Goal: Task Accomplishment & Management: Manage account settings

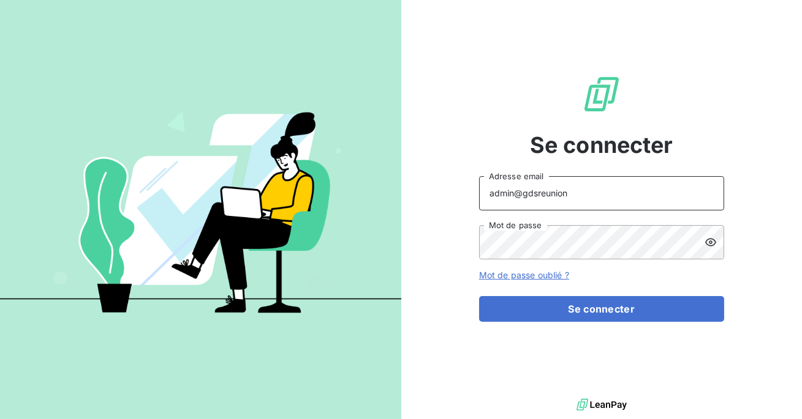
click at [565, 196] on input "admin@gdsreunion" at bounding box center [601, 193] width 245 height 34
click at [543, 192] on input "admin@" at bounding box center [601, 193] width 245 height 34
type input "admin@ariesconsultingfzco"
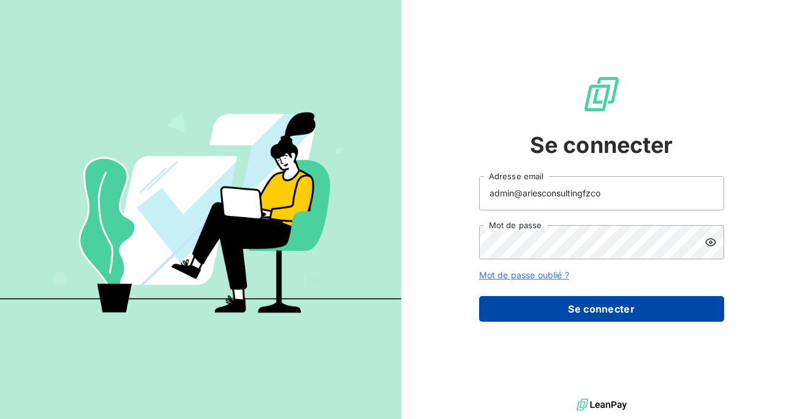
click at [557, 312] on button "Se connecter" at bounding box center [601, 309] width 245 height 26
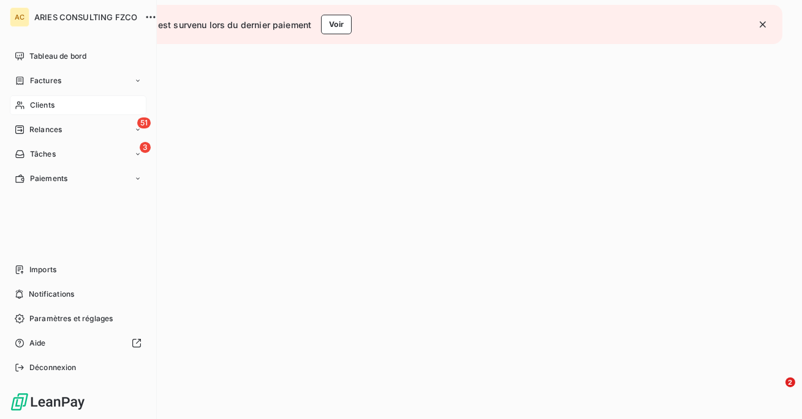
click at [31, 100] on span "Clients" at bounding box center [42, 105] width 24 height 11
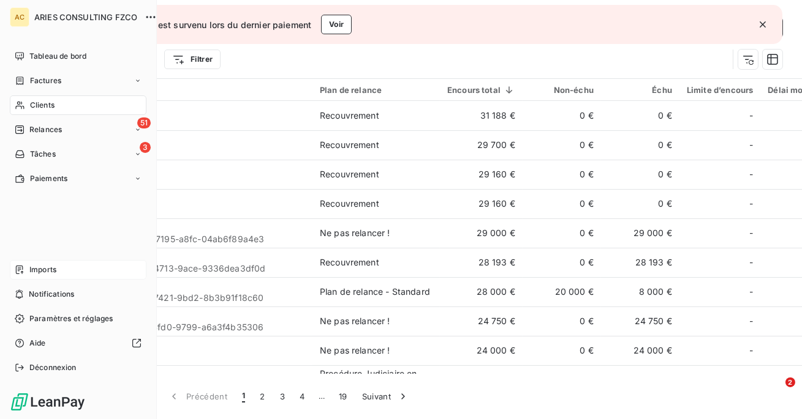
click at [52, 271] on span "Imports" at bounding box center [42, 270] width 27 height 11
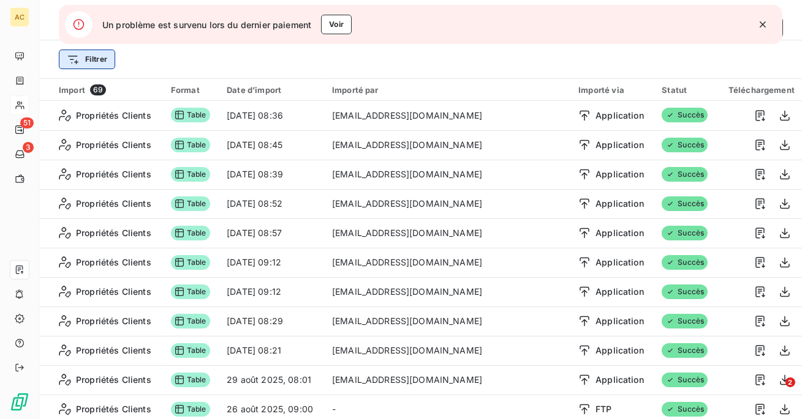
click at [98, 64] on html "AC 51 3 Un problème est survenu lors du dernier paiement Voir Derniers imports …" at bounding box center [401, 209] width 802 height 419
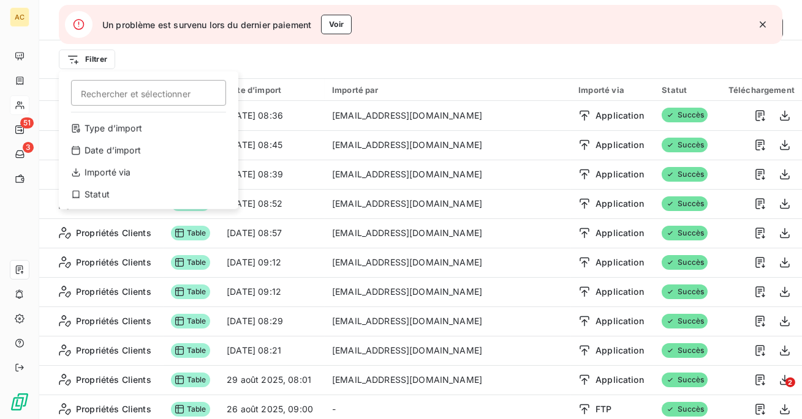
click at [254, 43] on html "AC 51 3 Un problème est survenu lors du dernier paiement Voir Derniers imports …" at bounding box center [401, 209] width 802 height 419
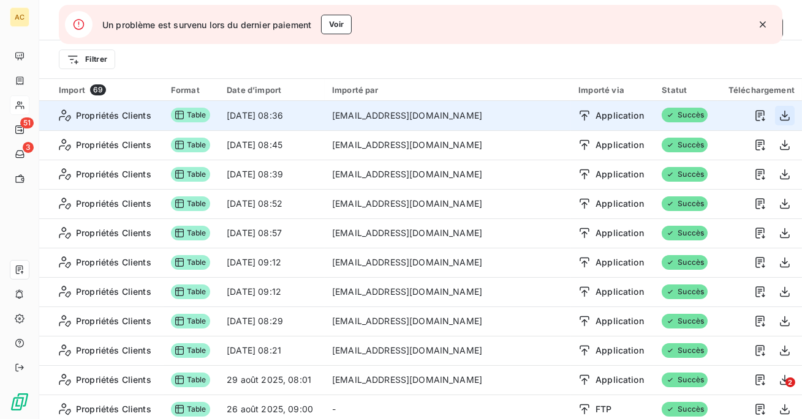
click at [778, 116] on icon "button" at bounding box center [784, 116] width 12 height 12
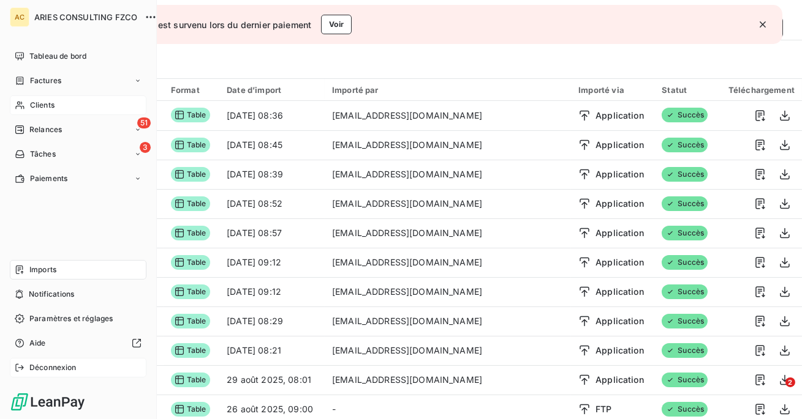
click at [29, 370] on div "Déconnexion" at bounding box center [78, 368] width 137 height 20
